Goal: Find specific page/section

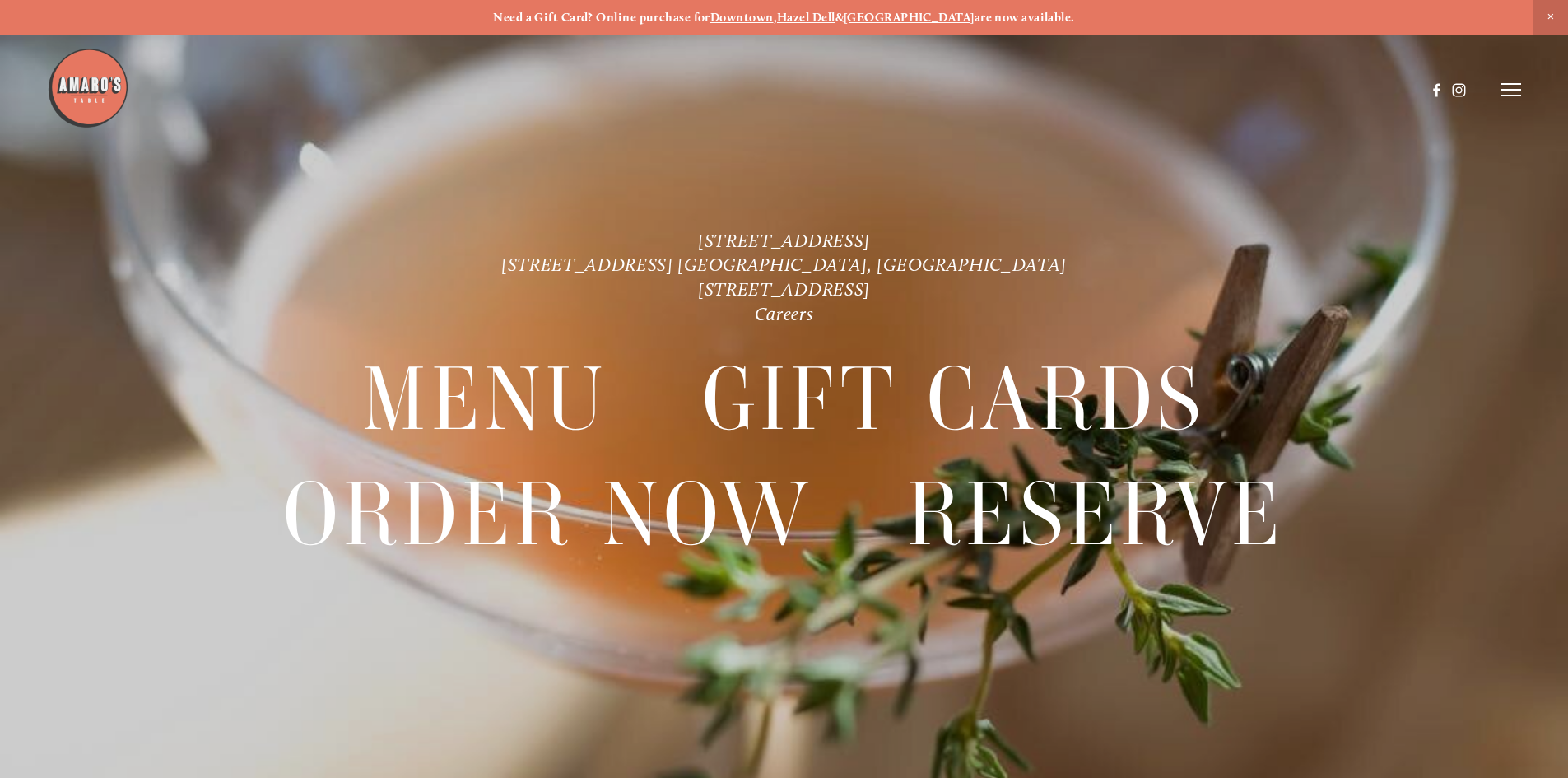
click at [1514, 88] on icon at bounding box center [1511, 89] width 20 height 15
click at [1167, 93] on span "Menu" at bounding box center [1166, 89] width 34 height 16
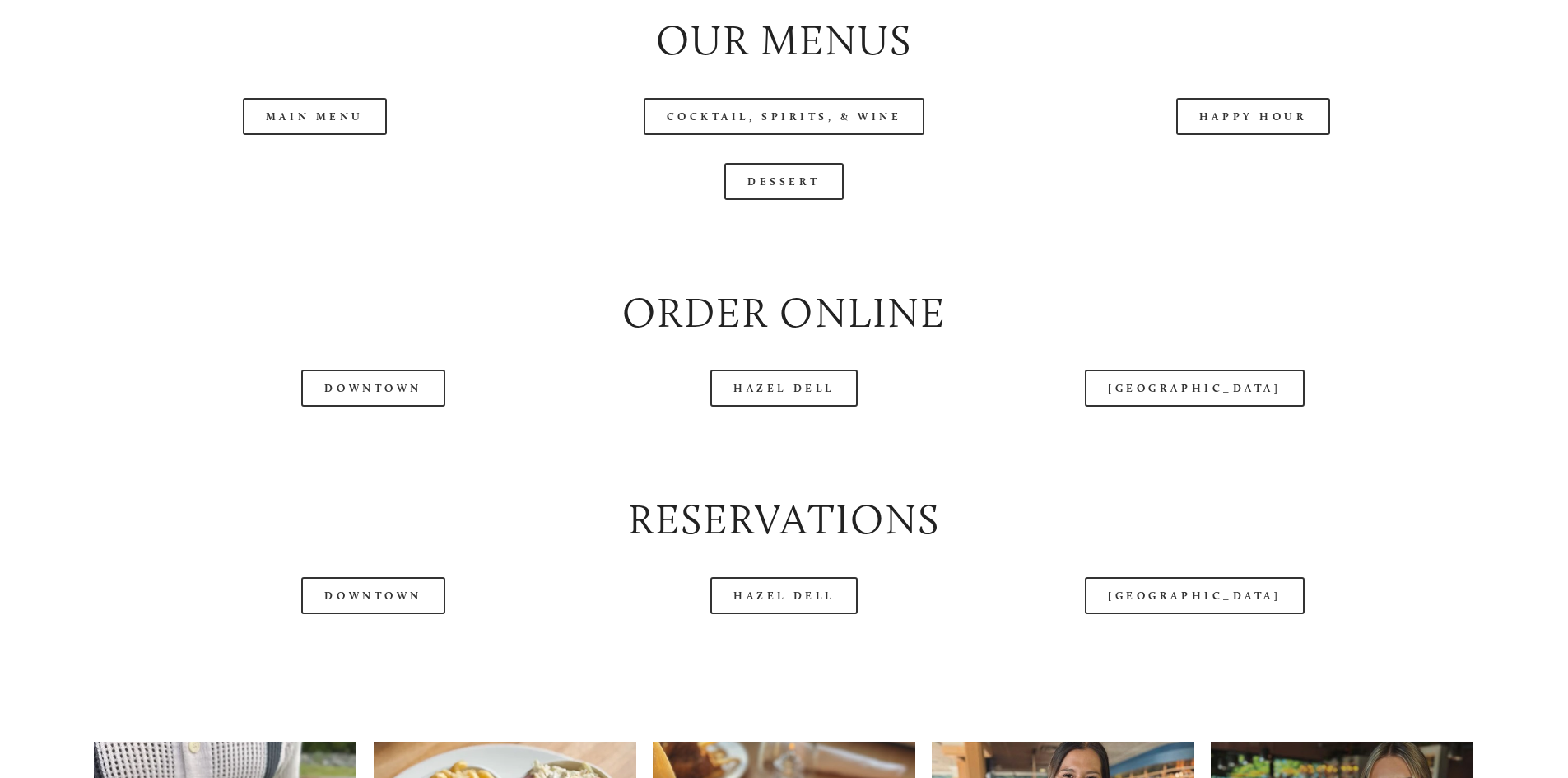
scroll to position [1976, 0]
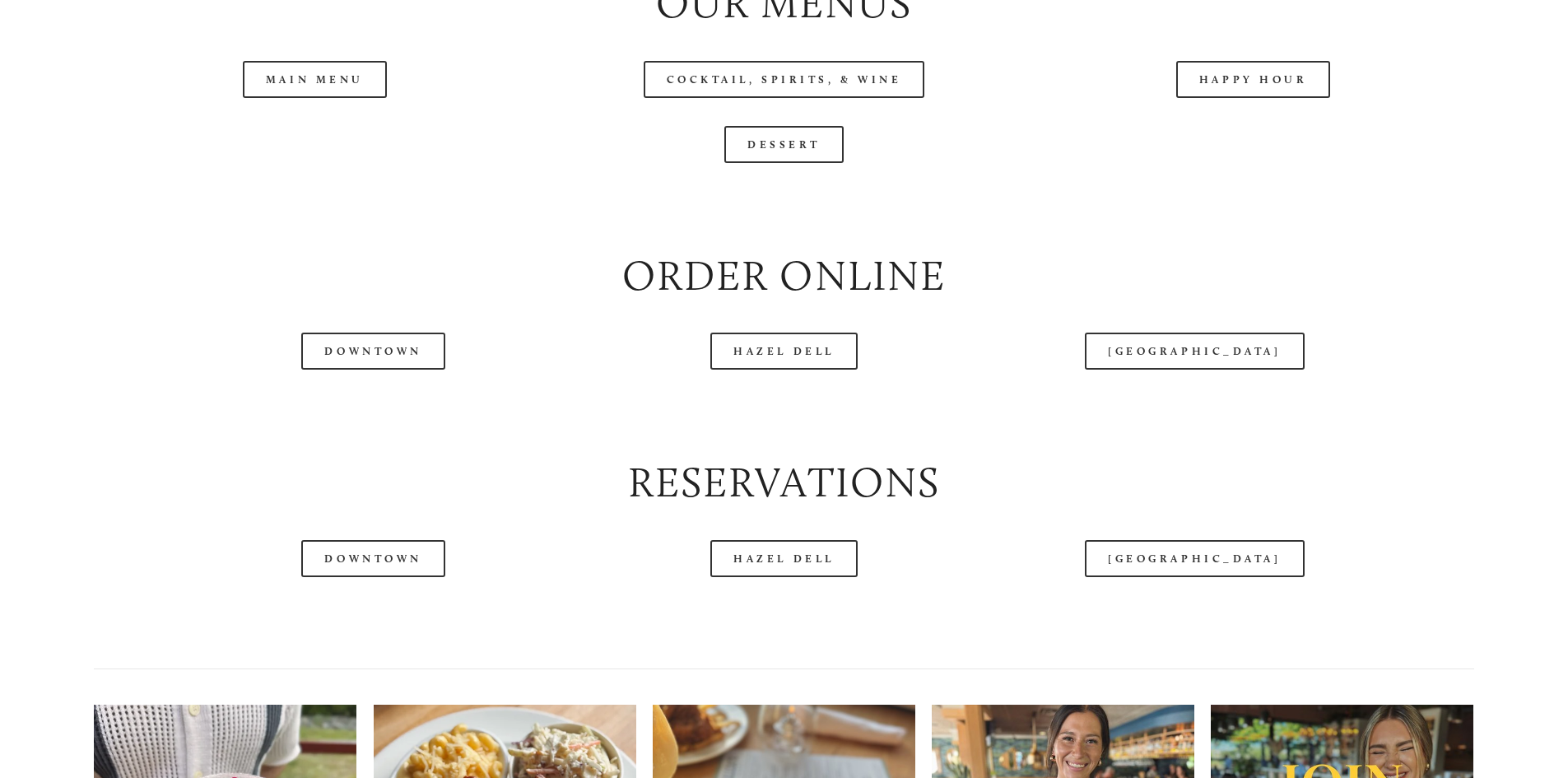
click at [1274, 138] on header "Menu Order Now Visit Gallery 0" at bounding box center [784, 48] width 1475 height 179
click at [1219, 98] on link "Happy Hour" at bounding box center [1253, 79] width 155 height 37
